Goal: Transaction & Acquisition: Purchase product/service

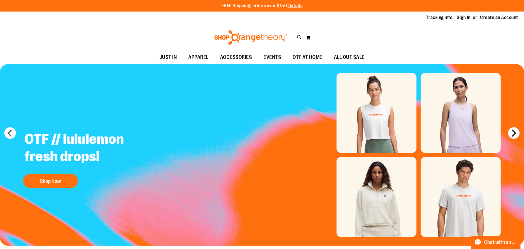
type input "**********"
click at [512, 133] on button "next" at bounding box center [514, 133] width 12 height 12
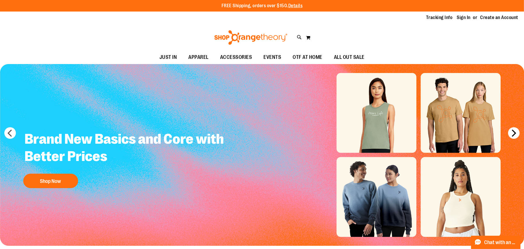
click at [515, 134] on button "next" at bounding box center [514, 133] width 12 height 12
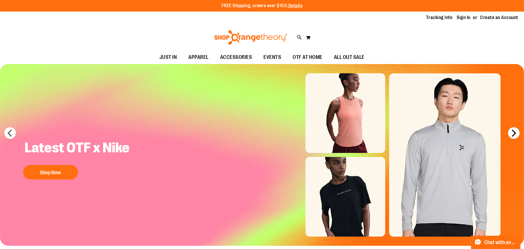
click at [514, 134] on button "next" at bounding box center [514, 133] width 12 height 12
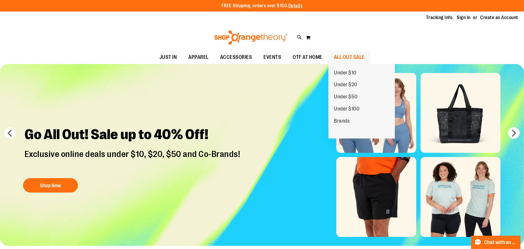
click at [349, 58] on span "ALL OUT SALE" at bounding box center [349, 57] width 31 height 13
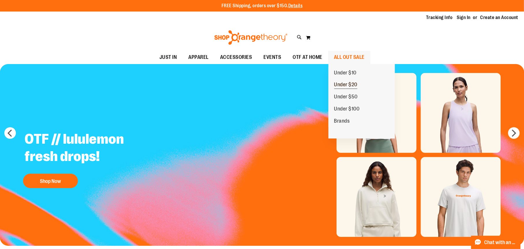
type input "**********"
click at [352, 86] on span "Under $20" at bounding box center [345, 85] width 23 height 7
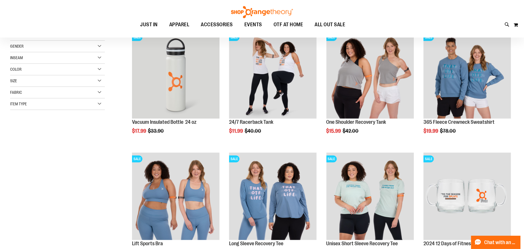
scroll to position [173, 0]
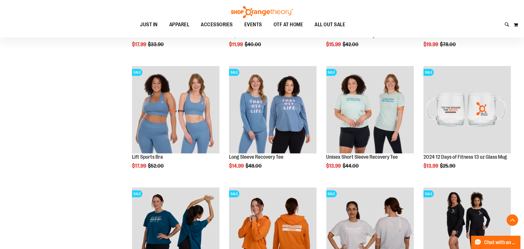
type input "**********"
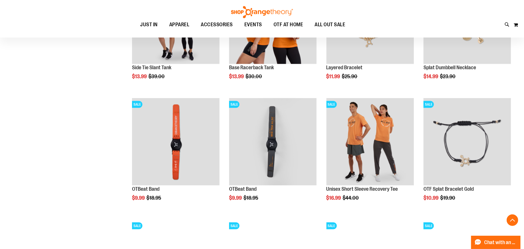
scroll to position [507, 0]
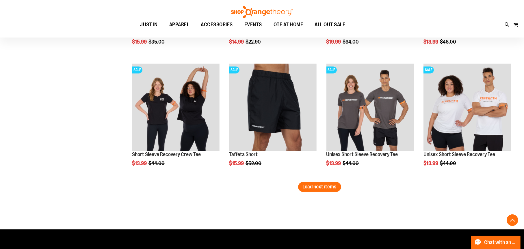
scroll to position [1033, 0]
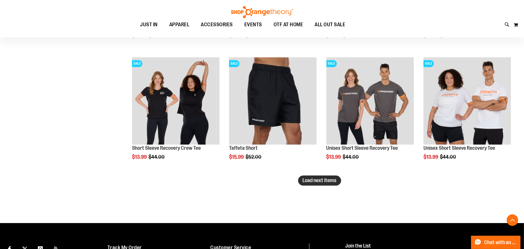
click at [328, 182] on span "Load next items" at bounding box center [320, 181] width 34 height 6
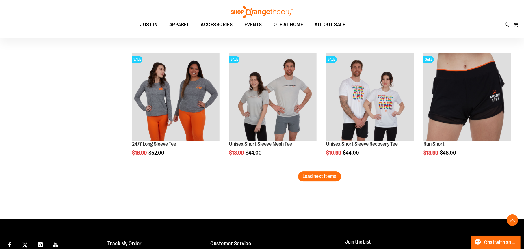
scroll to position [1406, 0]
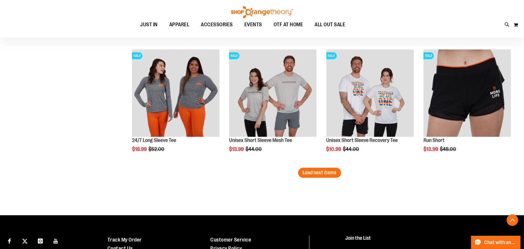
drag, startPoint x: 324, startPoint y: 174, endPoint x: 342, endPoint y: 175, distance: 17.9
click at [317, 171] on span "Load next items" at bounding box center [320, 173] width 34 height 6
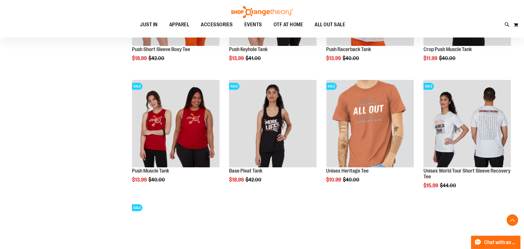
scroll to position [1599, 0]
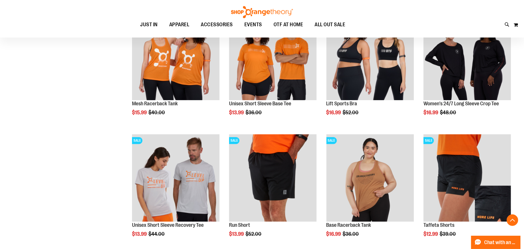
scroll to position [1197, 0]
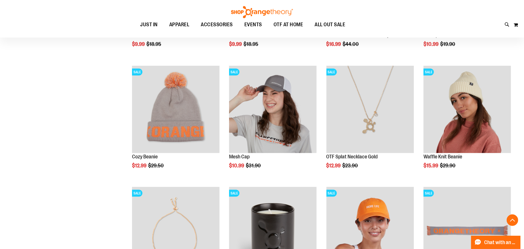
scroll to position [650, 0]
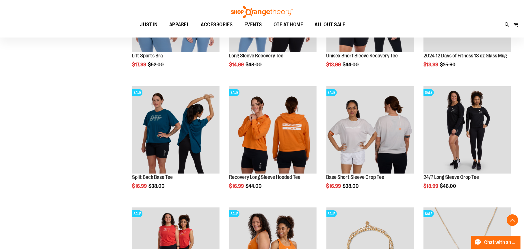
scroll to position [272, 0]
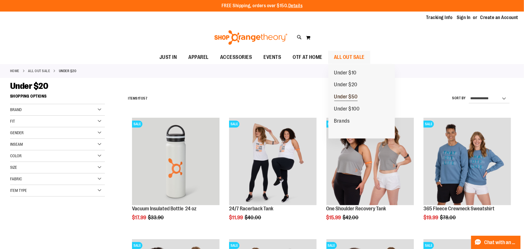
click at [340, 97] on span "Under $50" at bounding box center [346, 97] width 24 height 7
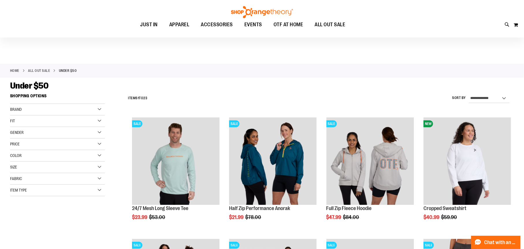
scroll to position [86, 0]
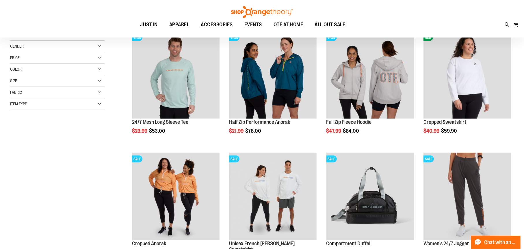
type input "**********"
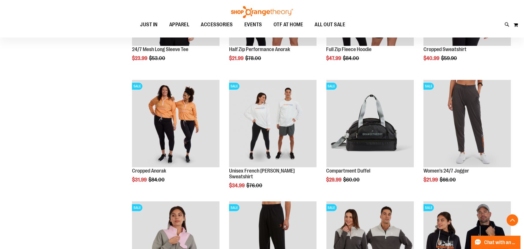
scroll to position [166, 0]
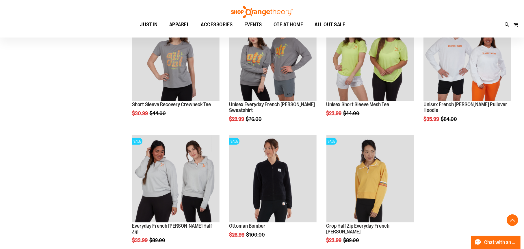
scroll to position [593, 0]
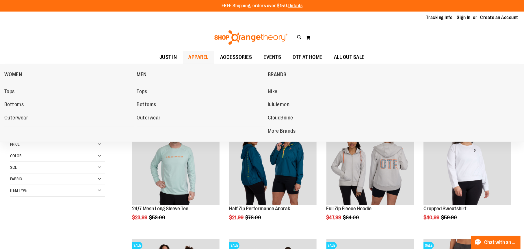
click at [202, 59] on span "APPAREL" at bounding box center [199, 57] width 20 height 13
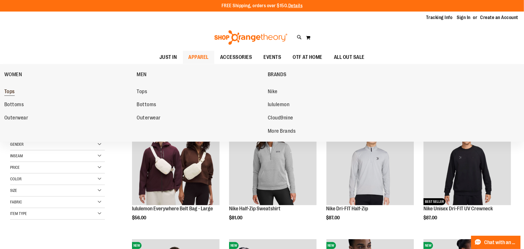
type input "**********"
click at [10, 92] on span "Tops" at bounding box center [9, 92] width 10 height 7
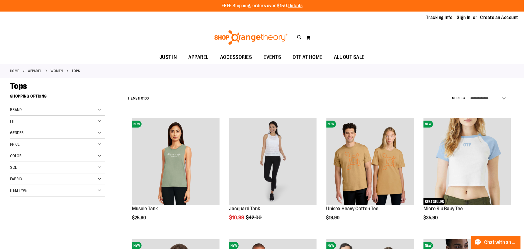
type input "**********"
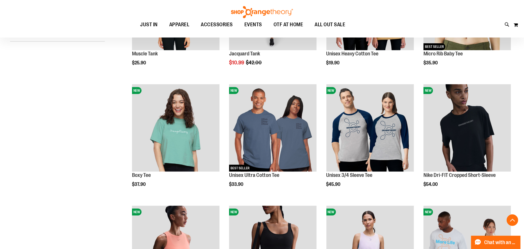
scroll to position [161, 0]
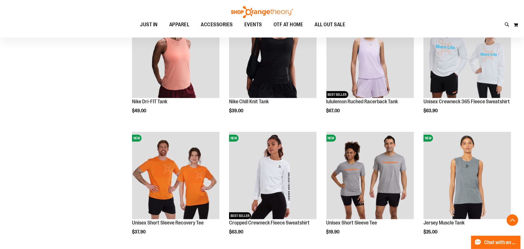
scroll to position [357, 0]
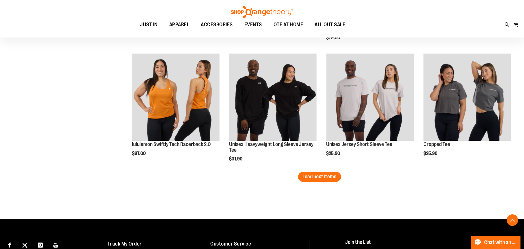
scroll to position [1051, 0]
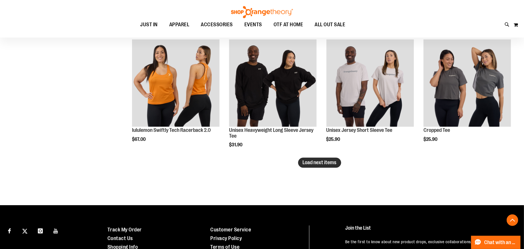
click at [333, 165] on span "Load next items" at bounding box center [320, 163] width 34 height 6
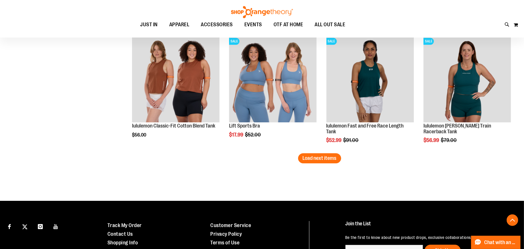
scroll to position [1424, 0]
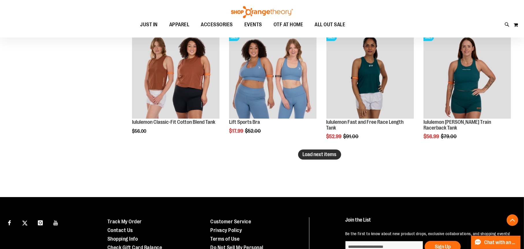
click at [332, 155] on span "Load next items" at bounding box center [320, 155] width 34 height 6
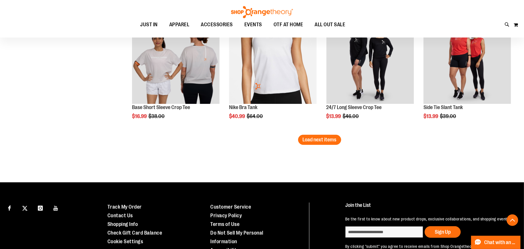
scroll to position [1821, 0]
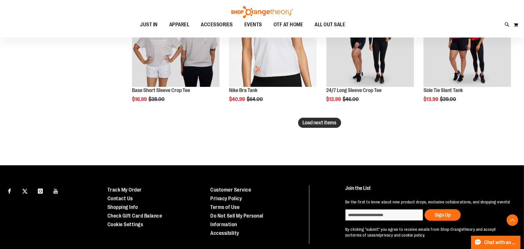
click at [324, 125] on span "Load next items" at bounding box center [320, 123] width 34 height 6
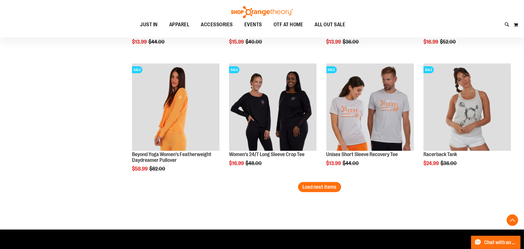
scroll to position [2124, 0]
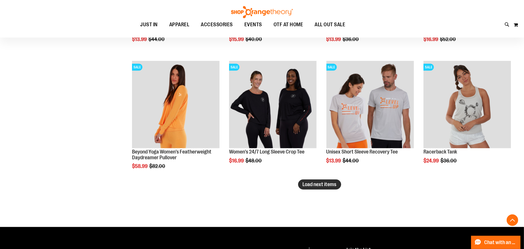
click at [327, 188] on span "Load next items" at bounding box center [320, 185] width 34 height 6
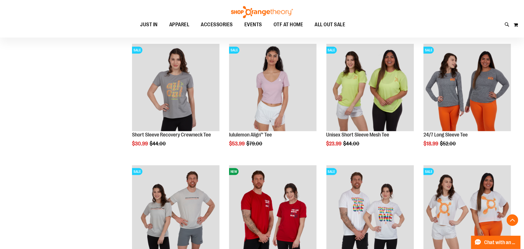
scroll to position [2471, 0]
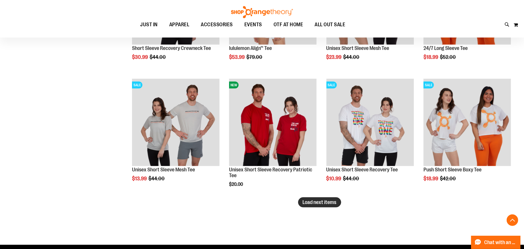
click at [330, 204] on span "Load next items" at bounding box center [320, 203] width 34 height 6
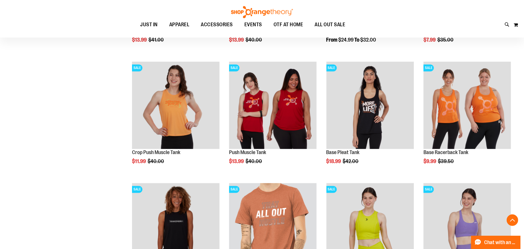
scroll to position [2817, 0]
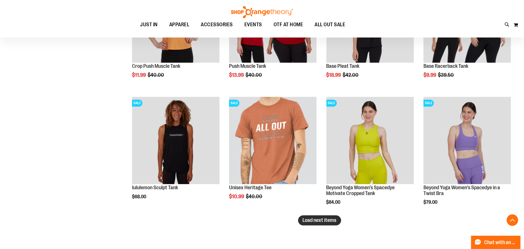
click at [318, 223] on span "Load next items" at bounding box center [320, 221] width 34 height 6
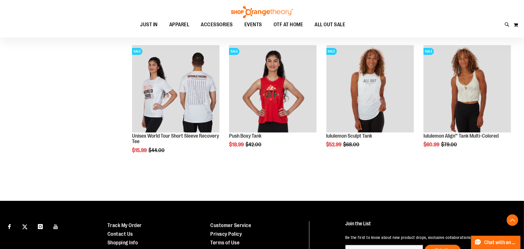
scroll to position [3058, 0]
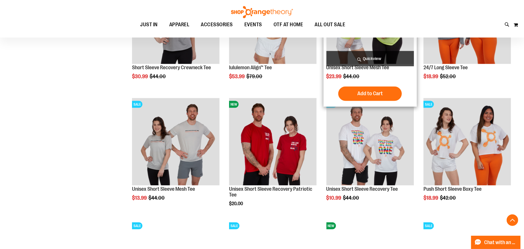
scroll to position [2364, 0]
